Goal: Information Seeking & Learning: Learn about a topic

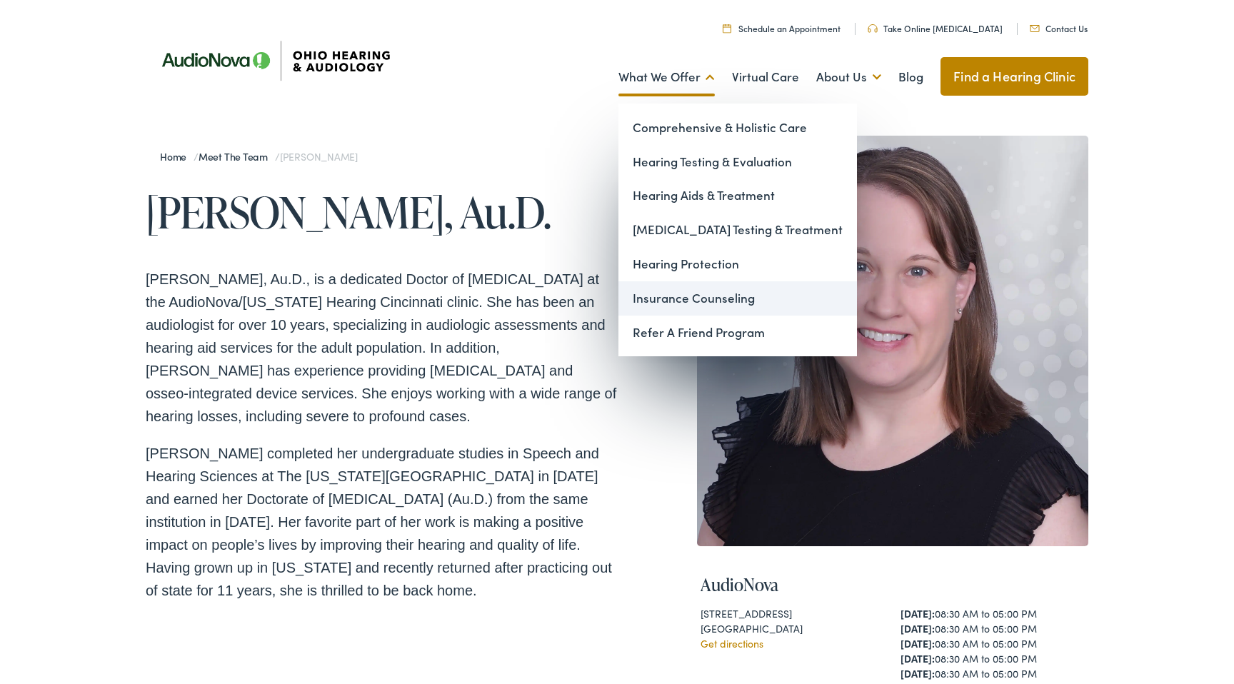
click at [703, 302] on link "Insurance Counseling" at bounding box center [737, 298] width 238 height 34
